Goal: Task Accomplishment & Management: Use online tool/utility

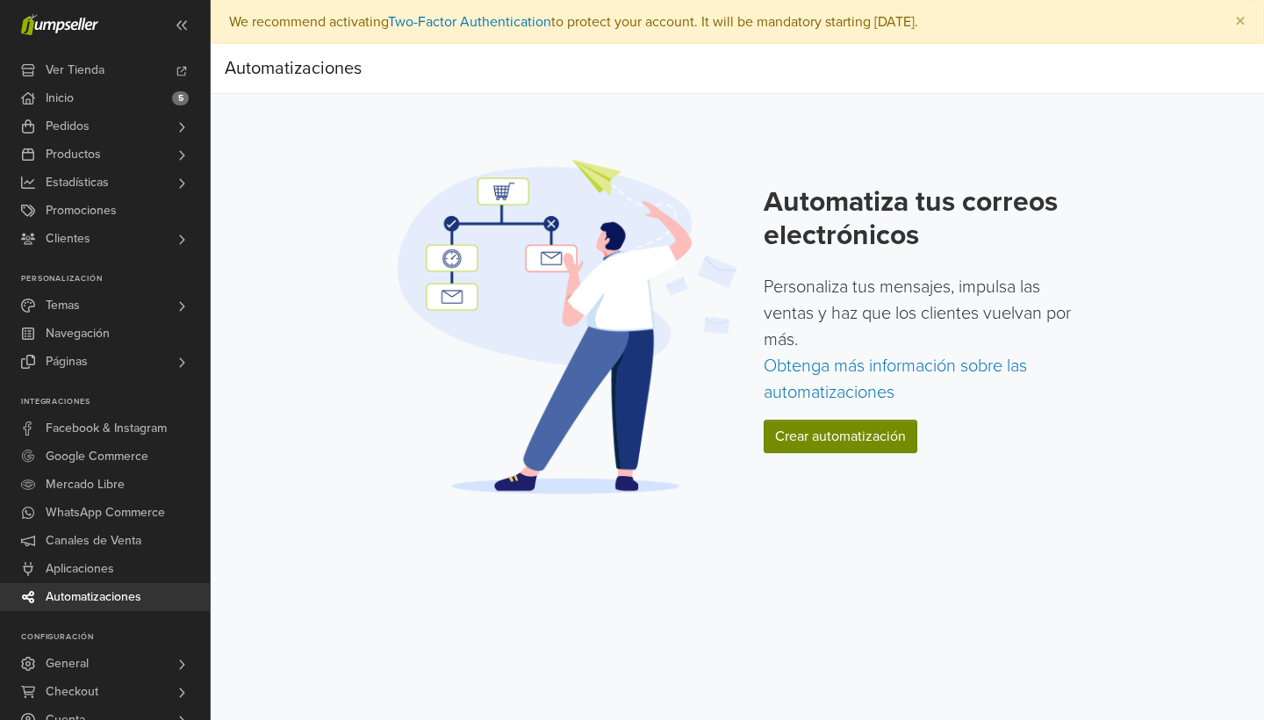
click at [832, 436] on link "Crear automatización" at bounding box center [841, 436] width 154 height 33
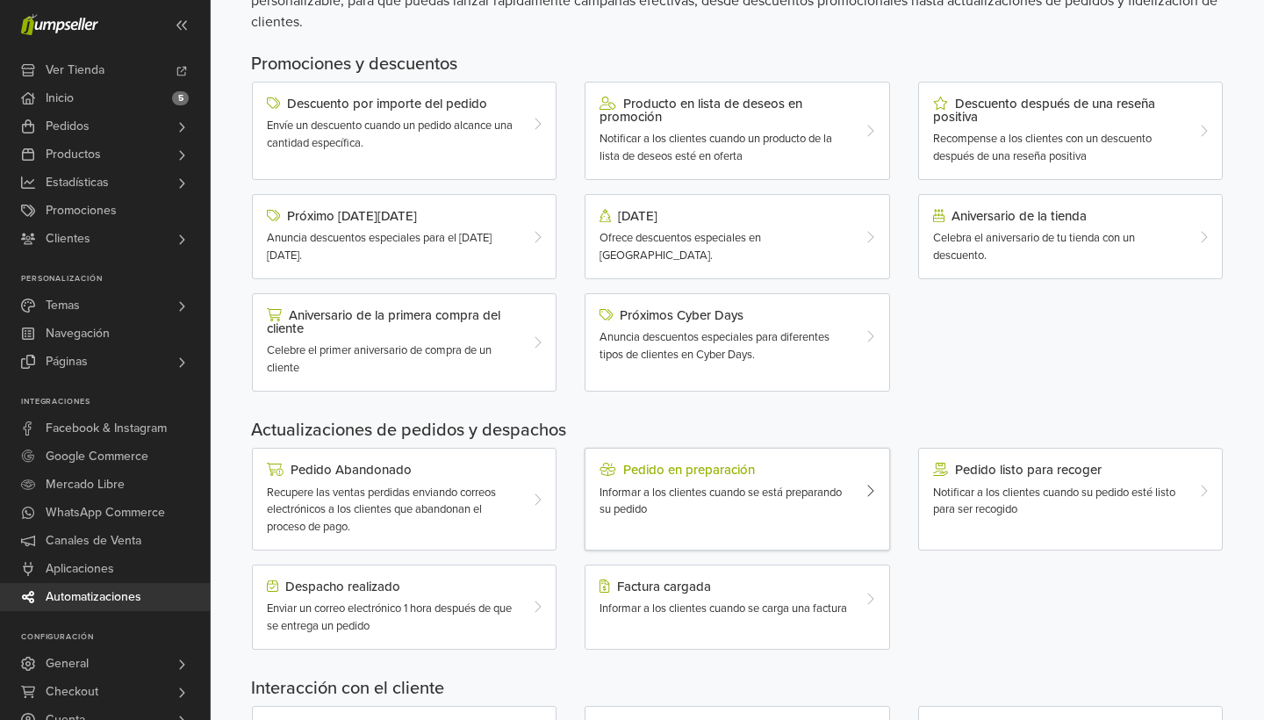
scroll to position [206, 0]
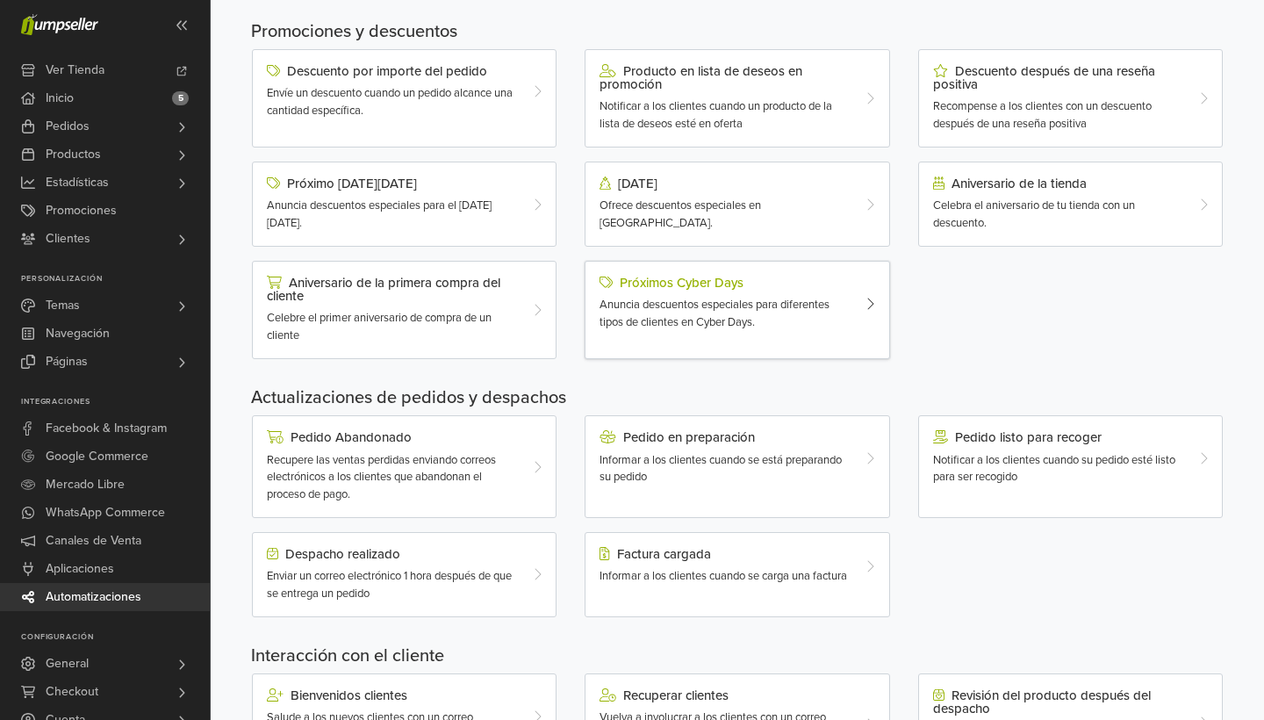
click at [776, 320] on div "Anuncia descuentos especiales para diferentes tipos de clientes en Cyber Days." at bounding box center [725, 314] width 250 height 34
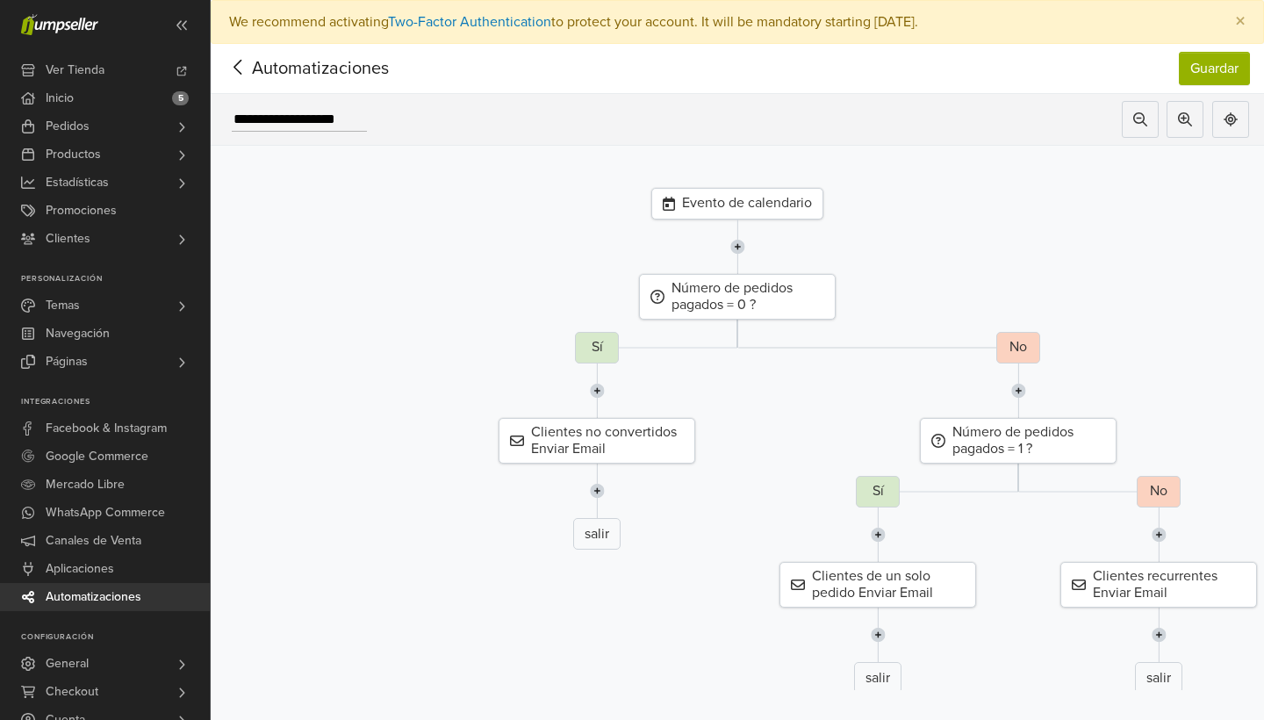
click at [732, 203] on div "Evento de calendario" at bounding box center [738, 204] width 172 height 32
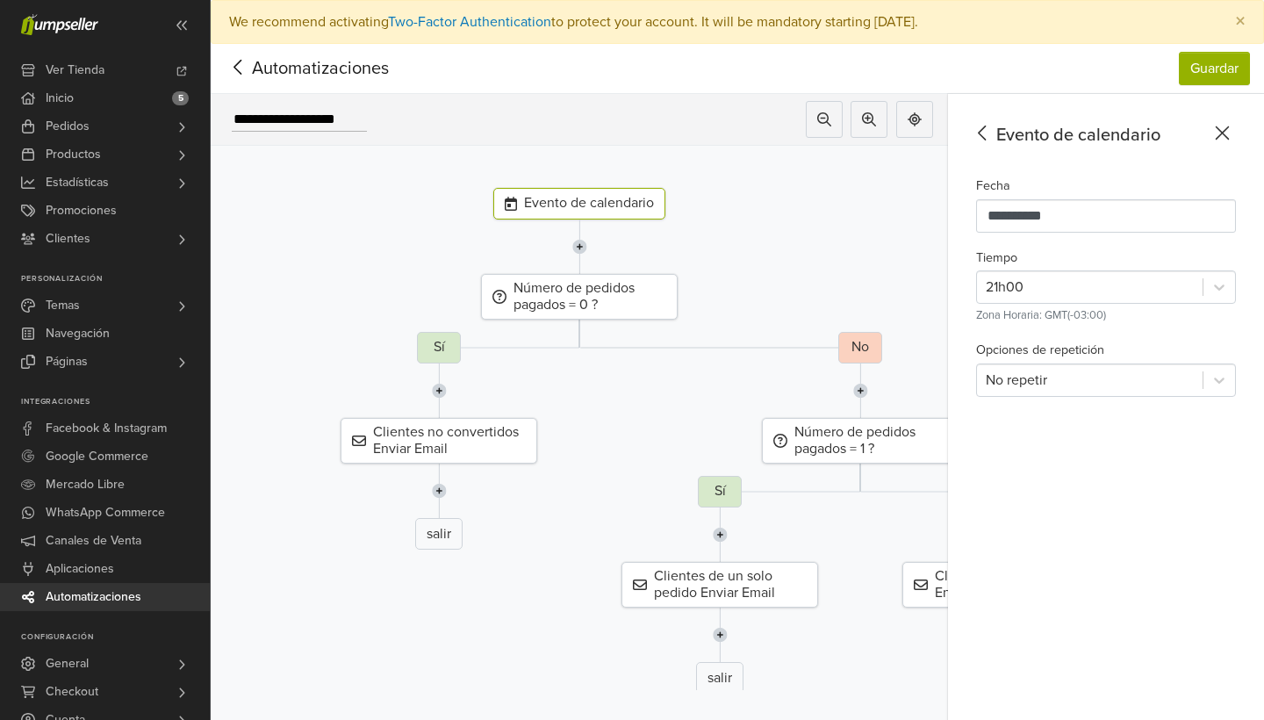
click at [241, 65] on icon at bounding box center [238, 67] width 27 height 22
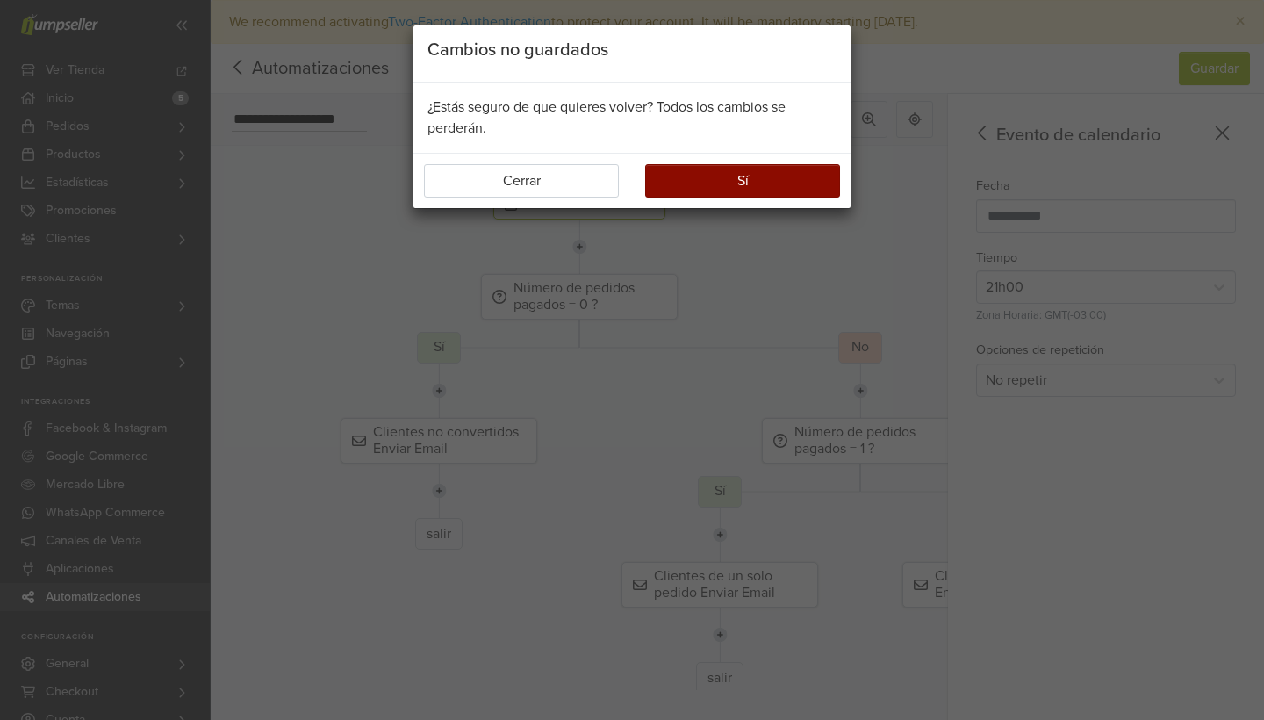
click at [715, 187] on button "Sí" at bounding box center [742, 180] width 195 height 33
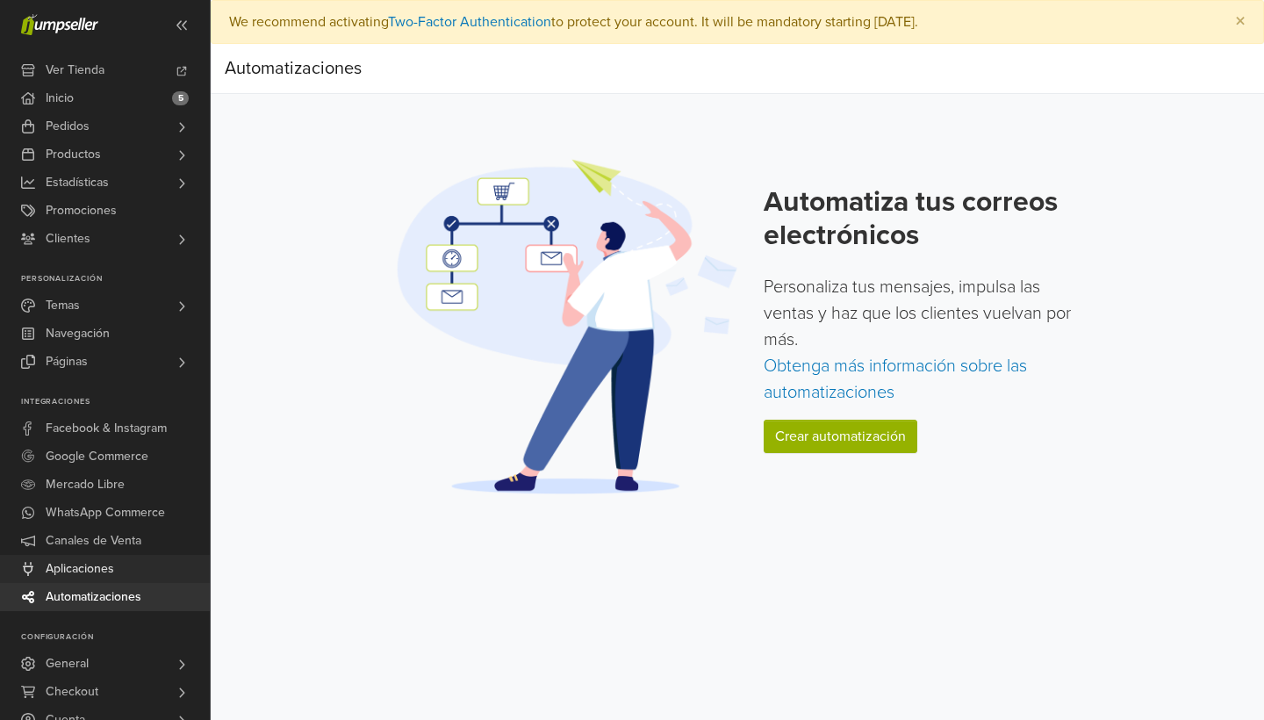
click at [97, 574] on span "Aplicaciones" at bounding box center [80, 569] width 68 height 28
